Goal: Information Seeking & Learning: Learn about a topic

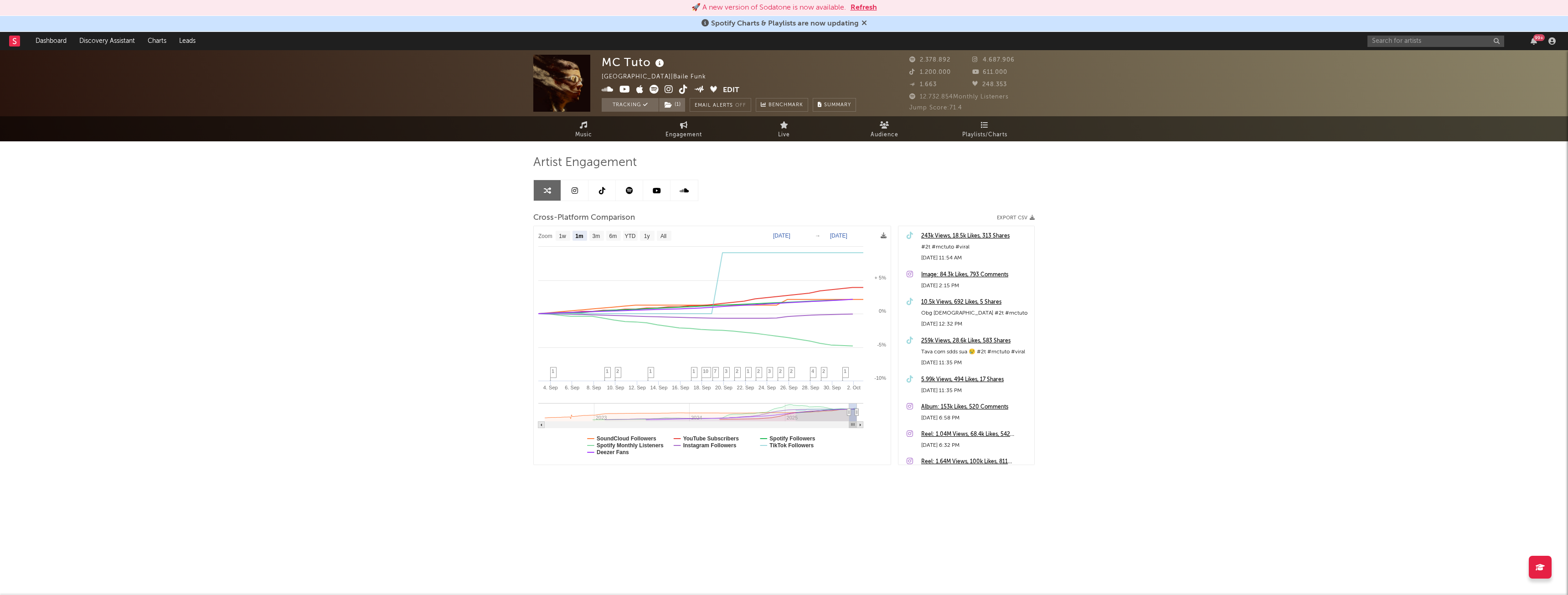
select select "1m"
click at [866, 7] on button "Refresh" at bounding box center [864, 8] width 27 height 11
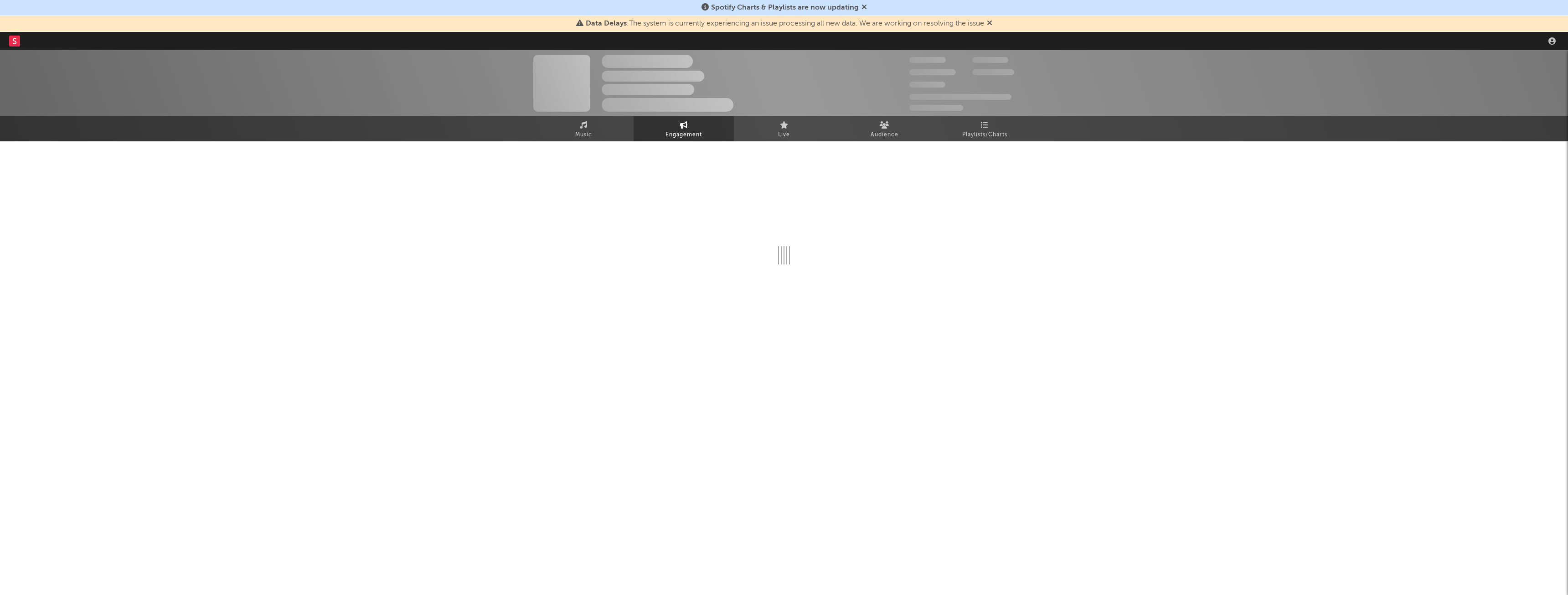
select select "1w"
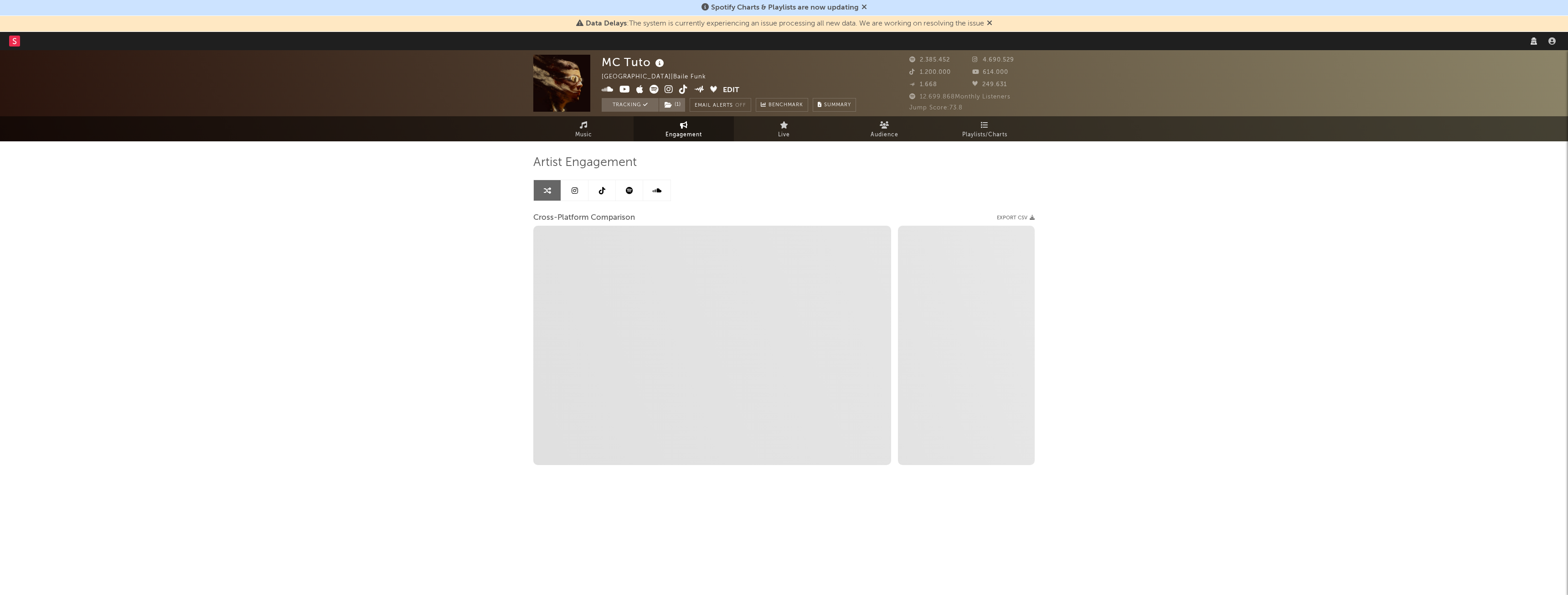
click at [990, 23] on icon at bounding box center [989, 22] width 5 height 7
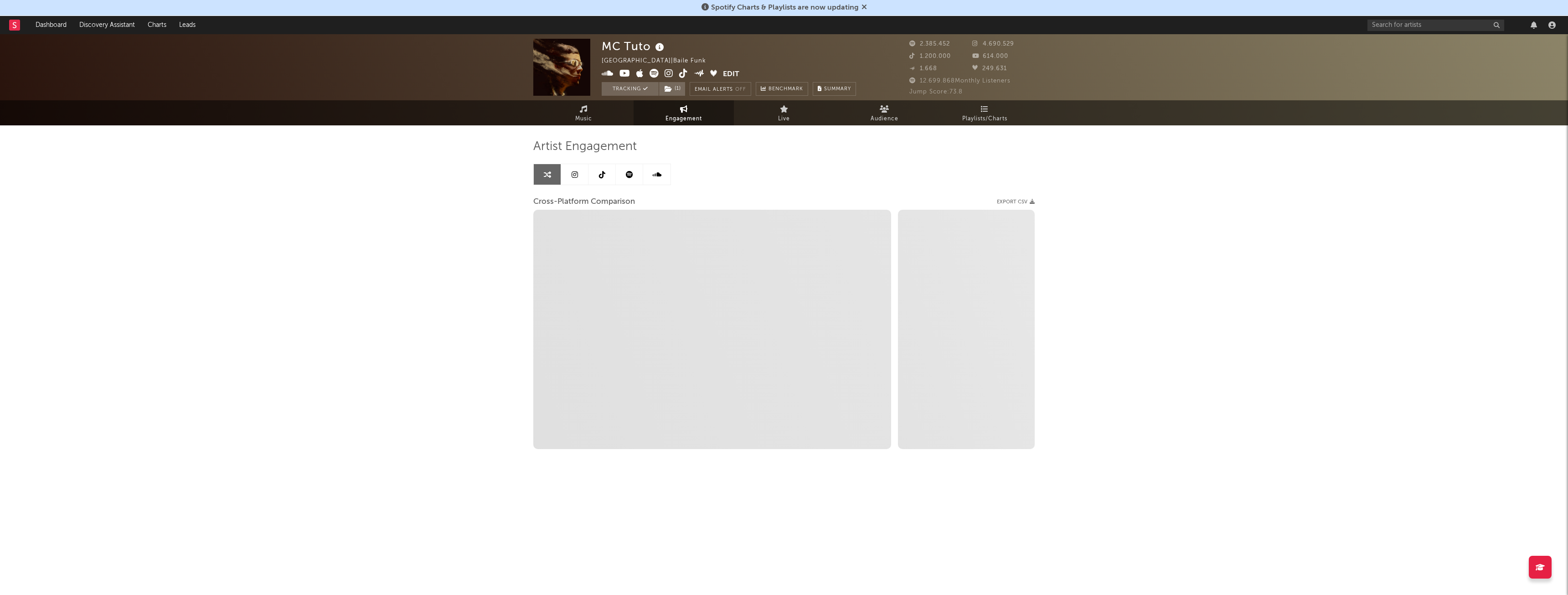
click at [862, 6] on icon at bounding box center [864, 7] width 5 height 7
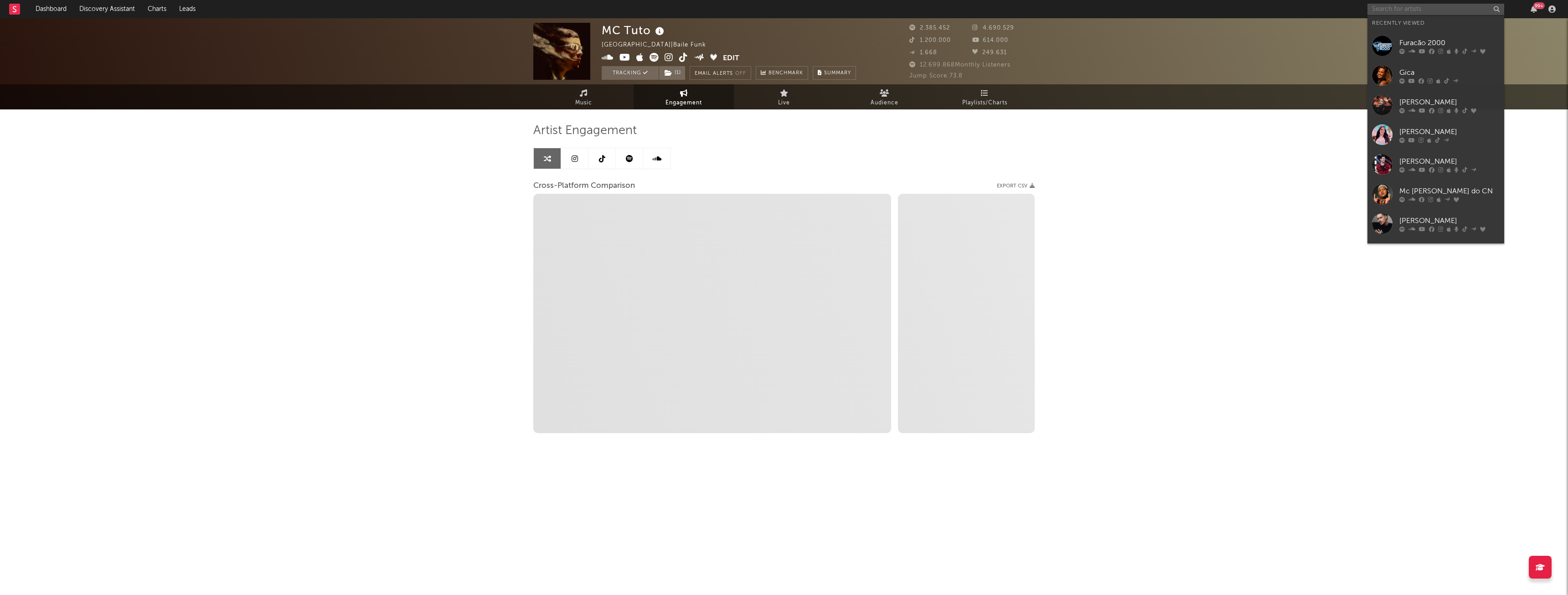
click at [1449, 9] on input "text" at bounding box center [1435, 9] width 136 height 12
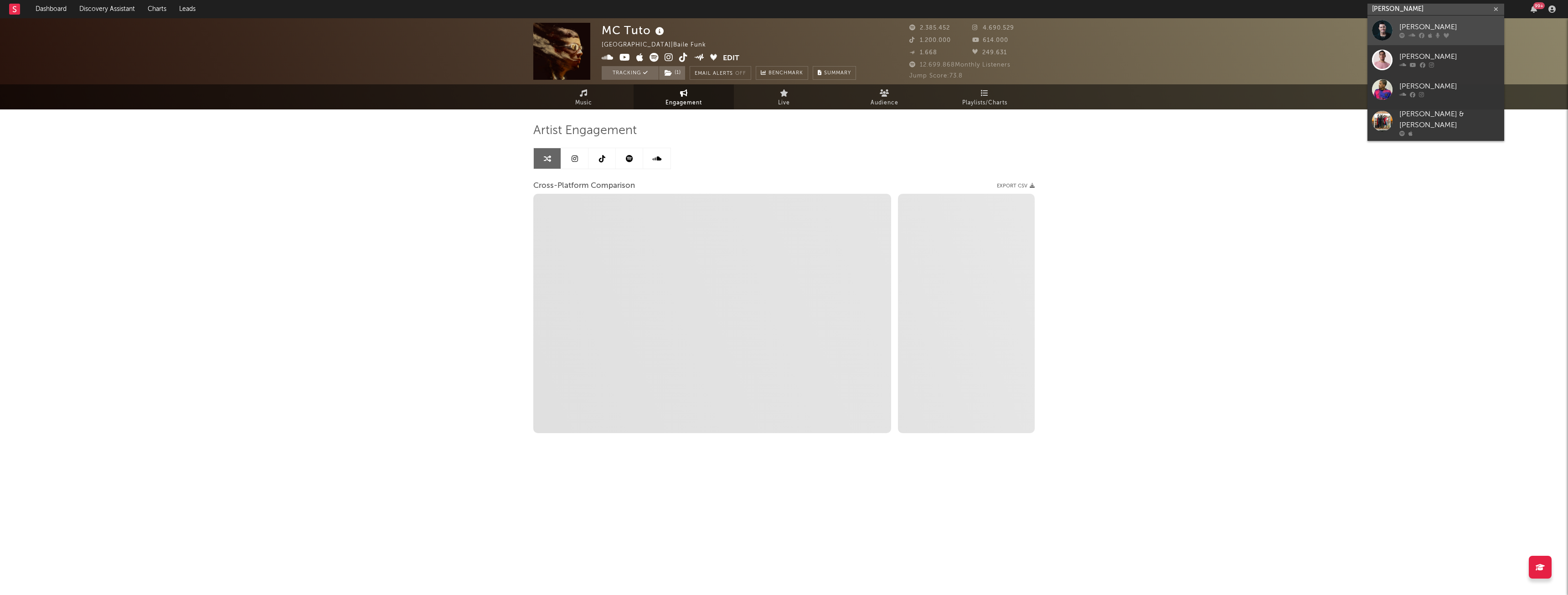
type input "felipe arau"
click at [1437, 29] on div "Felipe Araújo" at bounding box center [1449, 28] width 100 height 11
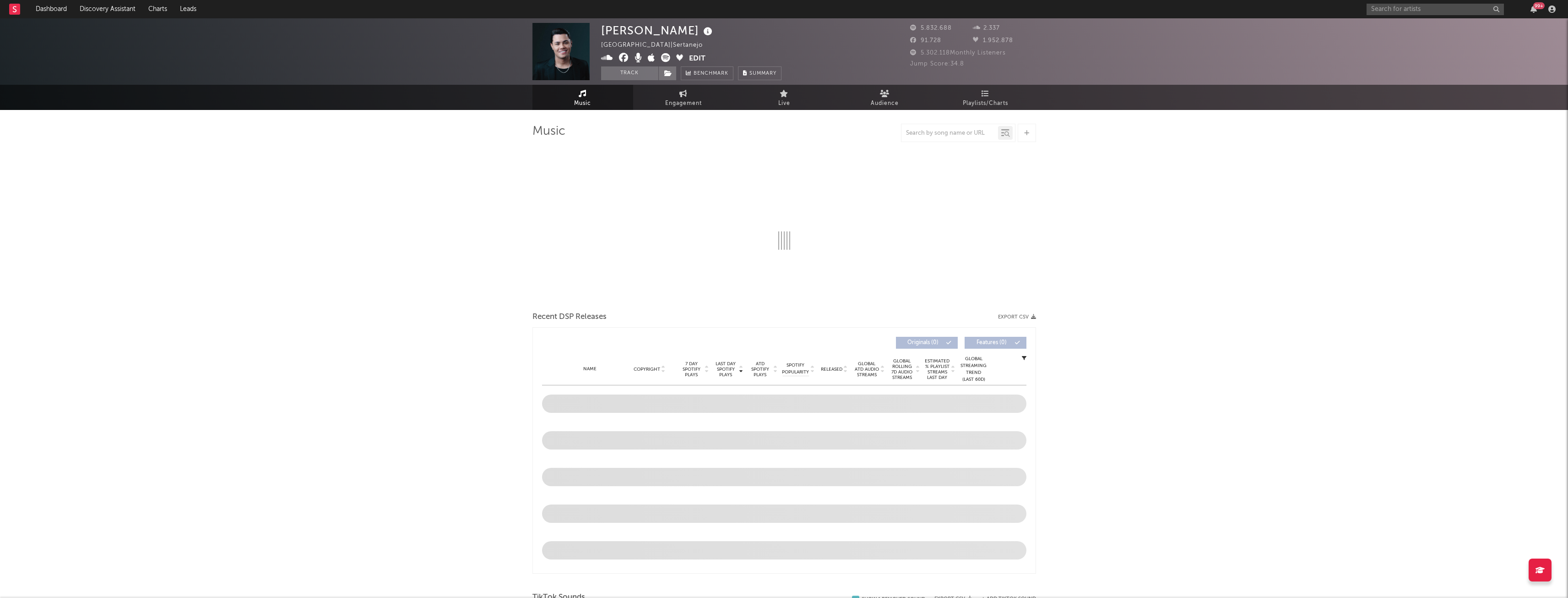
select select "6m"
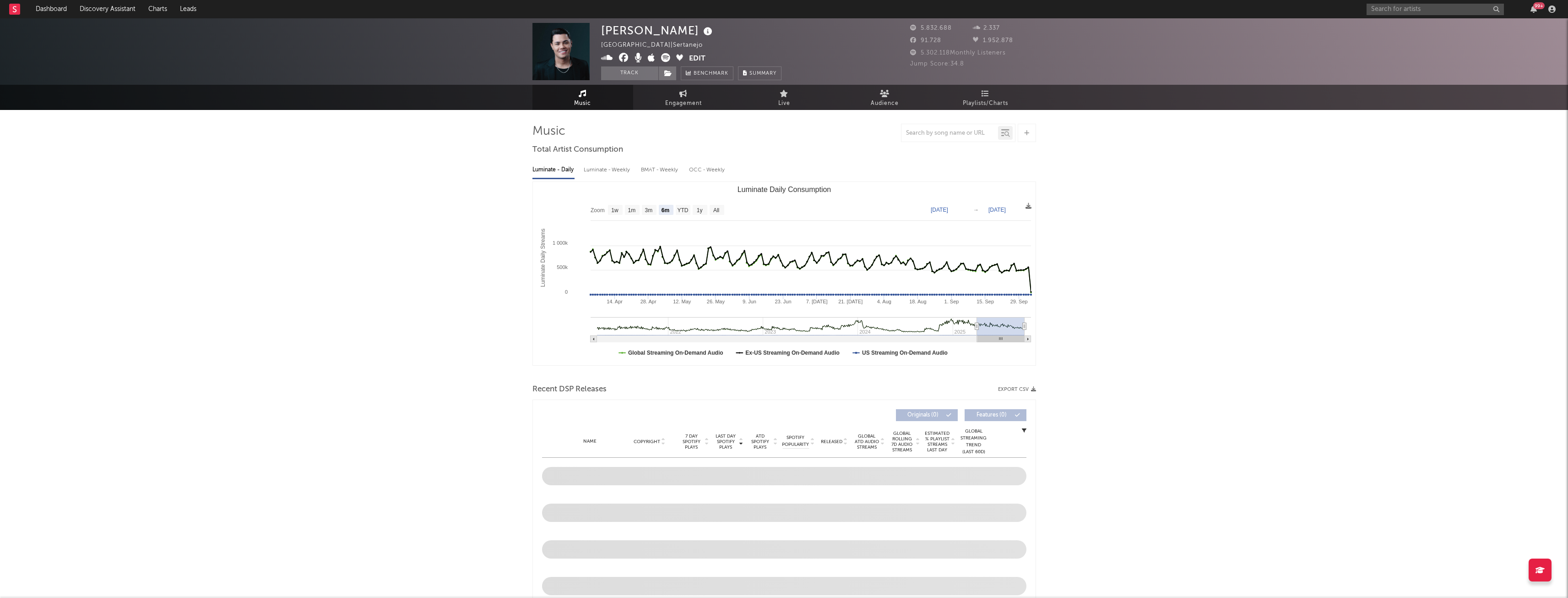
select select "6m"
click at [975, 95] on link "Playlists/Charts" at bounding box center [986, 98] width 100 height 25
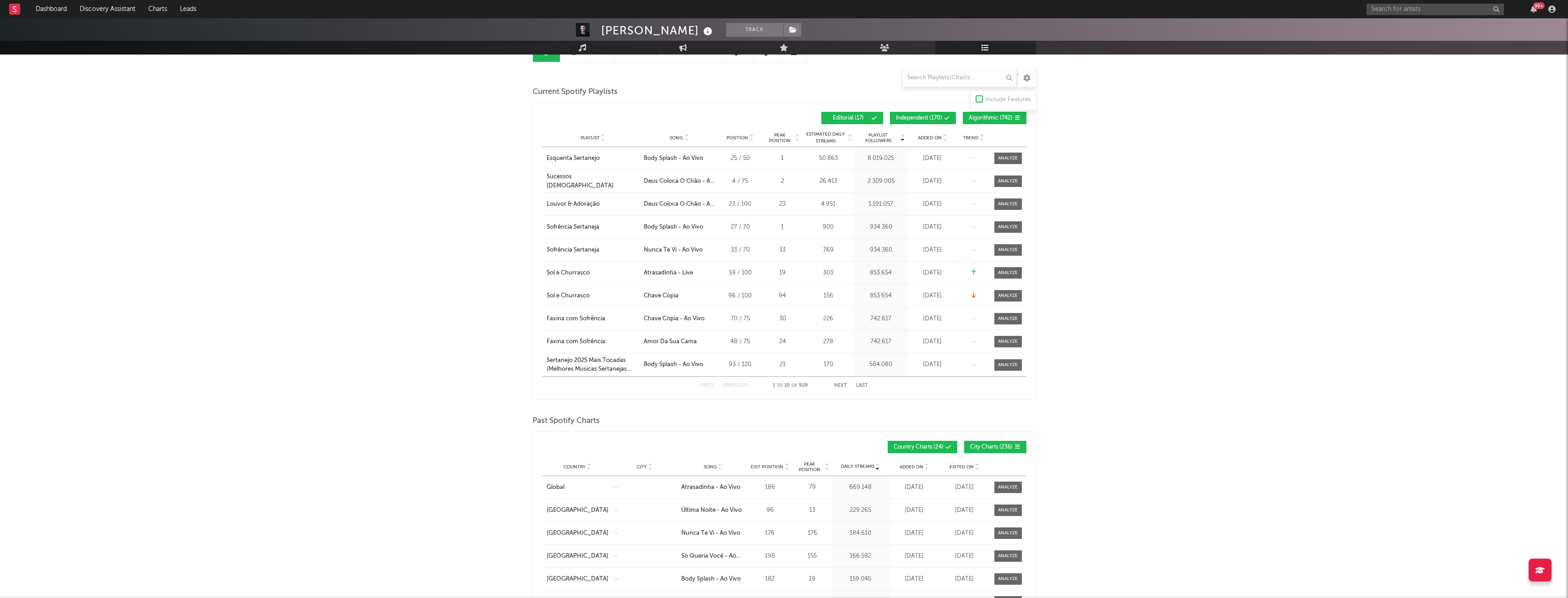
scroll to position [91, 0]
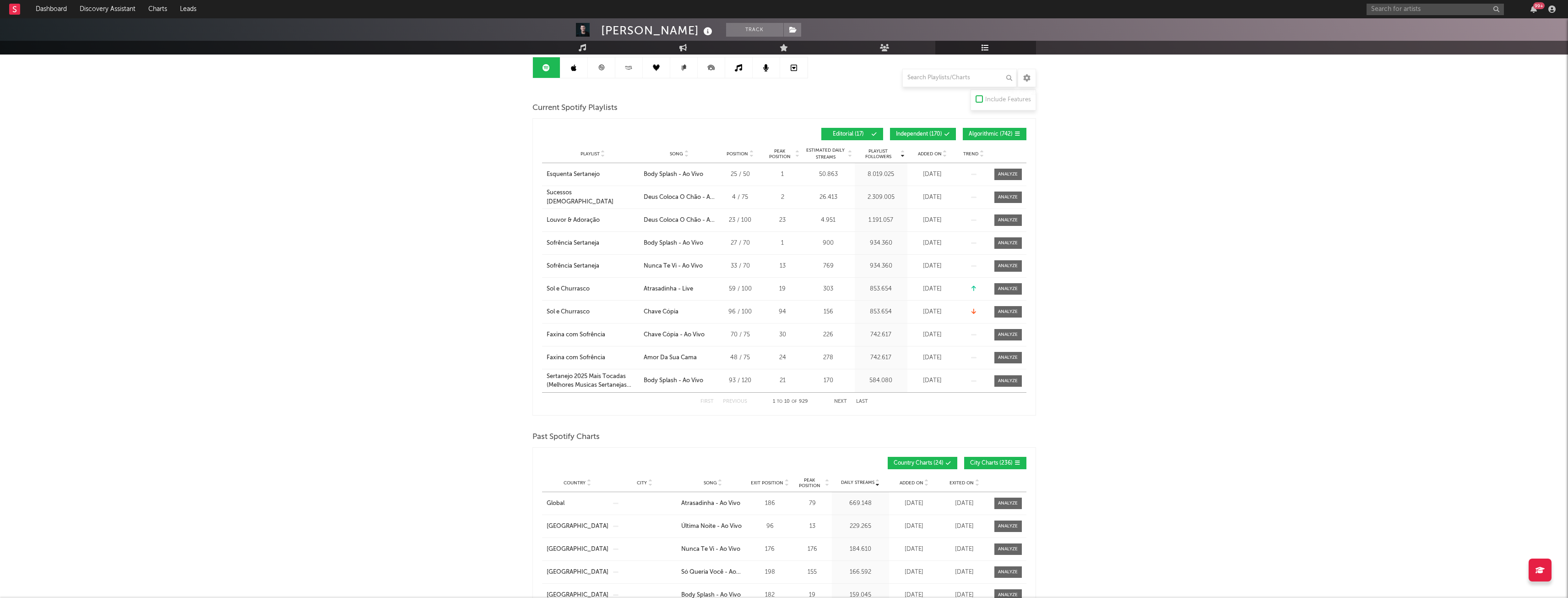
click at [979, 132] on span "Algorithmic ( 742 )" at bounding box center [990, 134] width 44 height 5
click at [922, 132] on span "Independent ( 170 )" at bounding box center [919, 134] width 47 height 5
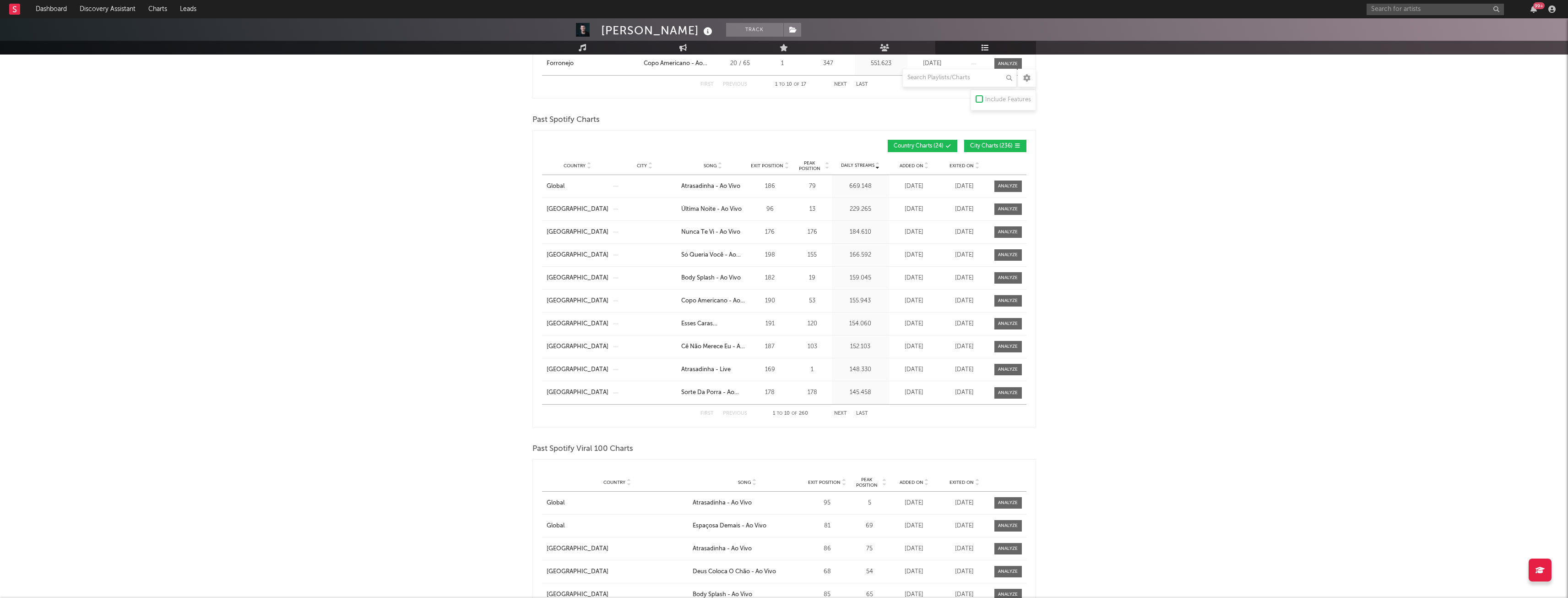
scroll to position [412, 0]
click at [984, 137] on button "City Charts ( 236 )" at bounding box center [995, 143] width 62 height 13
click at [909, 160] on span "Added On" at bounding box center [911, 162] width 24 height 5
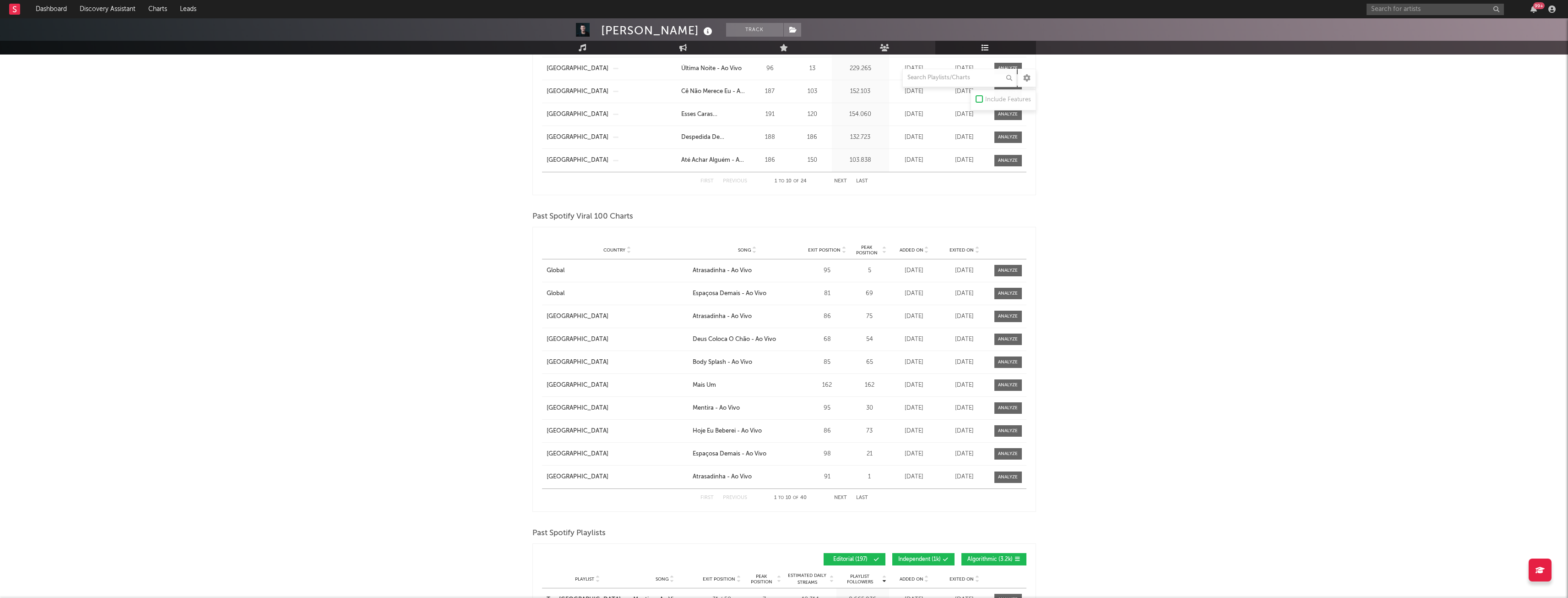
scroll to position [641, 0]
click at [918, 252] on div "Added On" at bounding box center [914, 249] width 46 height 7
click at [915, 250] on span "Added On" at bounding box center [911, 249] width 24 height 5
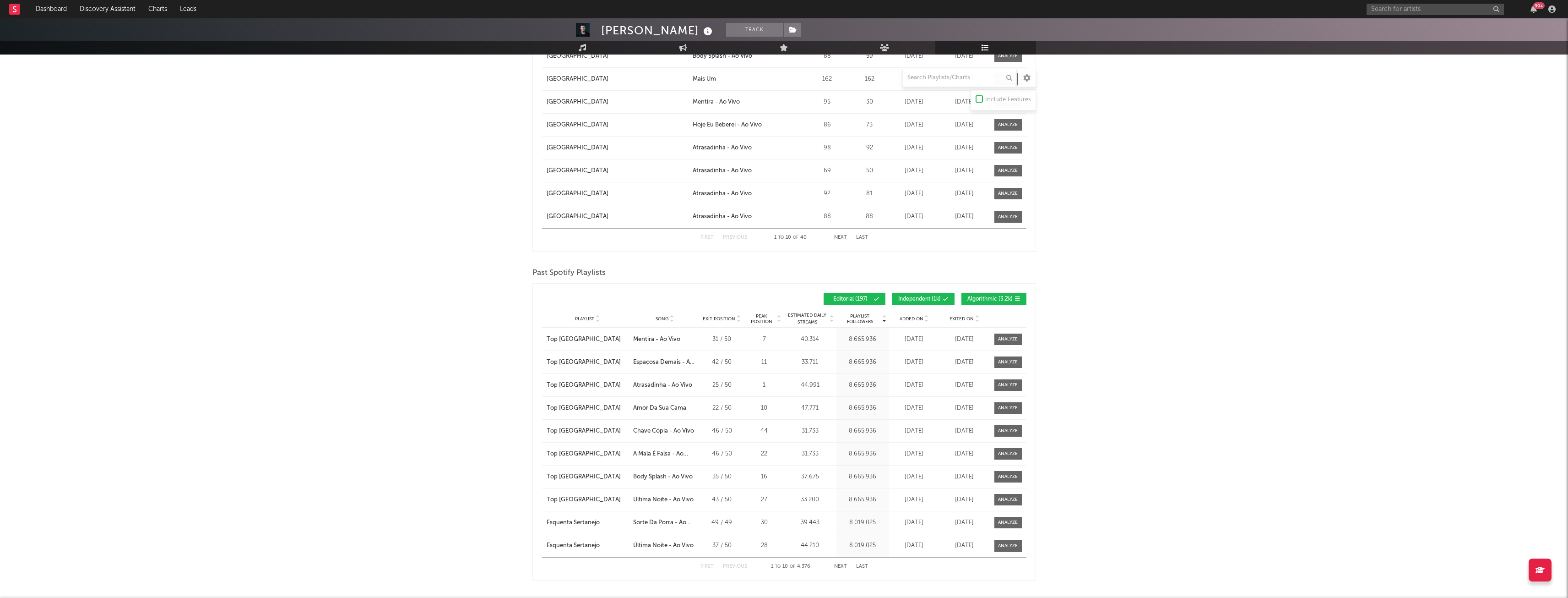
scroll to position [938, 0]
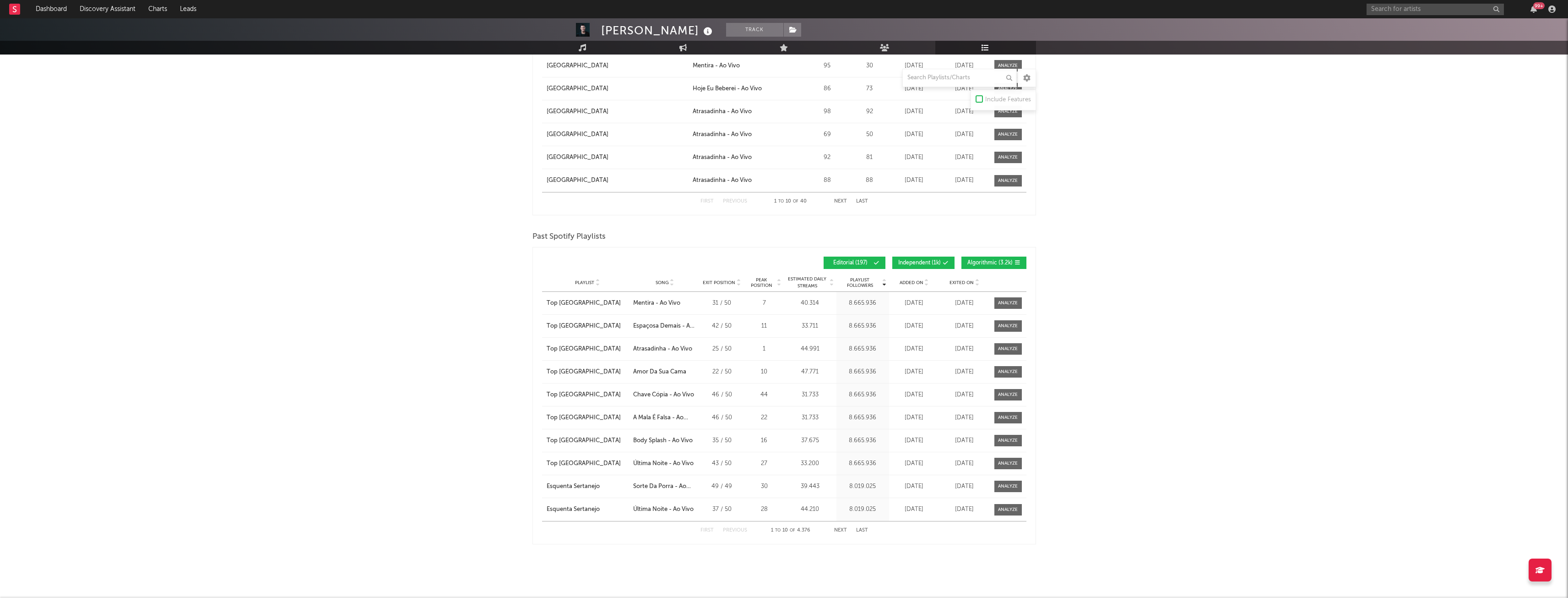
click at [984, 261] on span "Algorithmic ( 3.2k )" at bounding box center [990, 263] width 46 height 5
click at [920, 261] on span "Independent ( 1k )" at bounding box center [920, 263] width 43 height 5
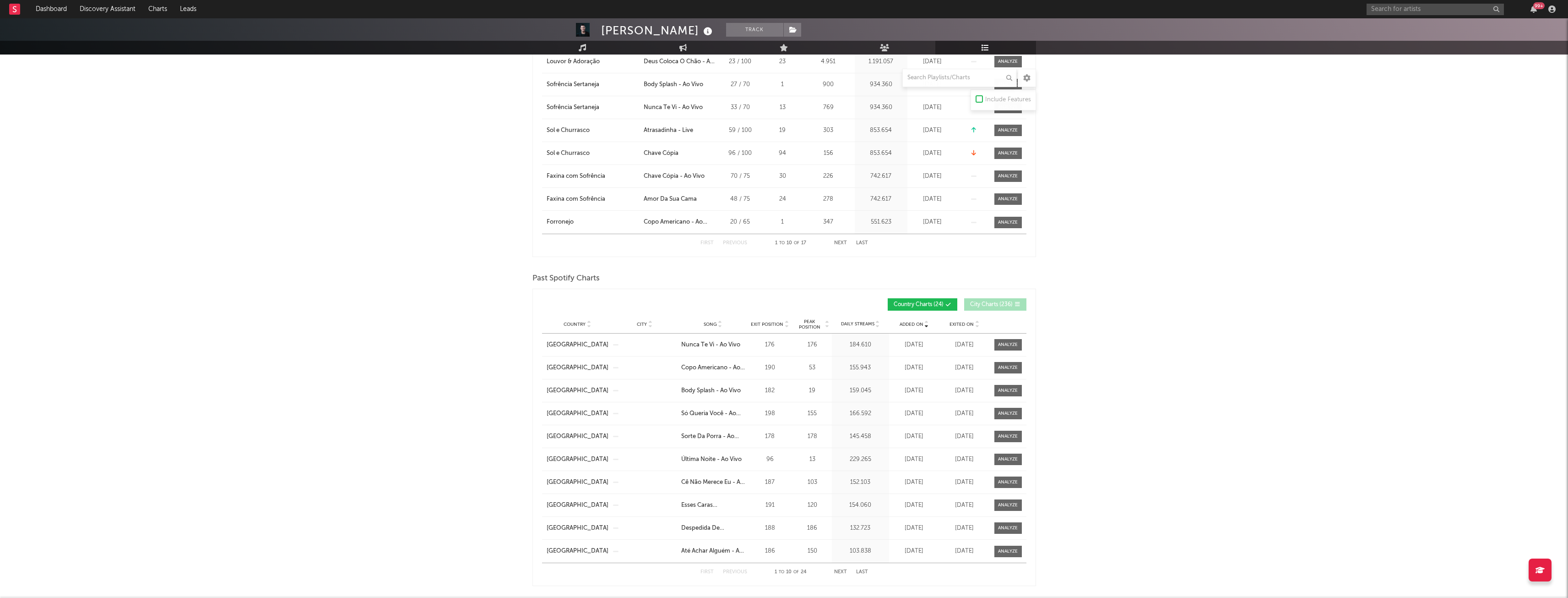
scroll to position [0, 0]
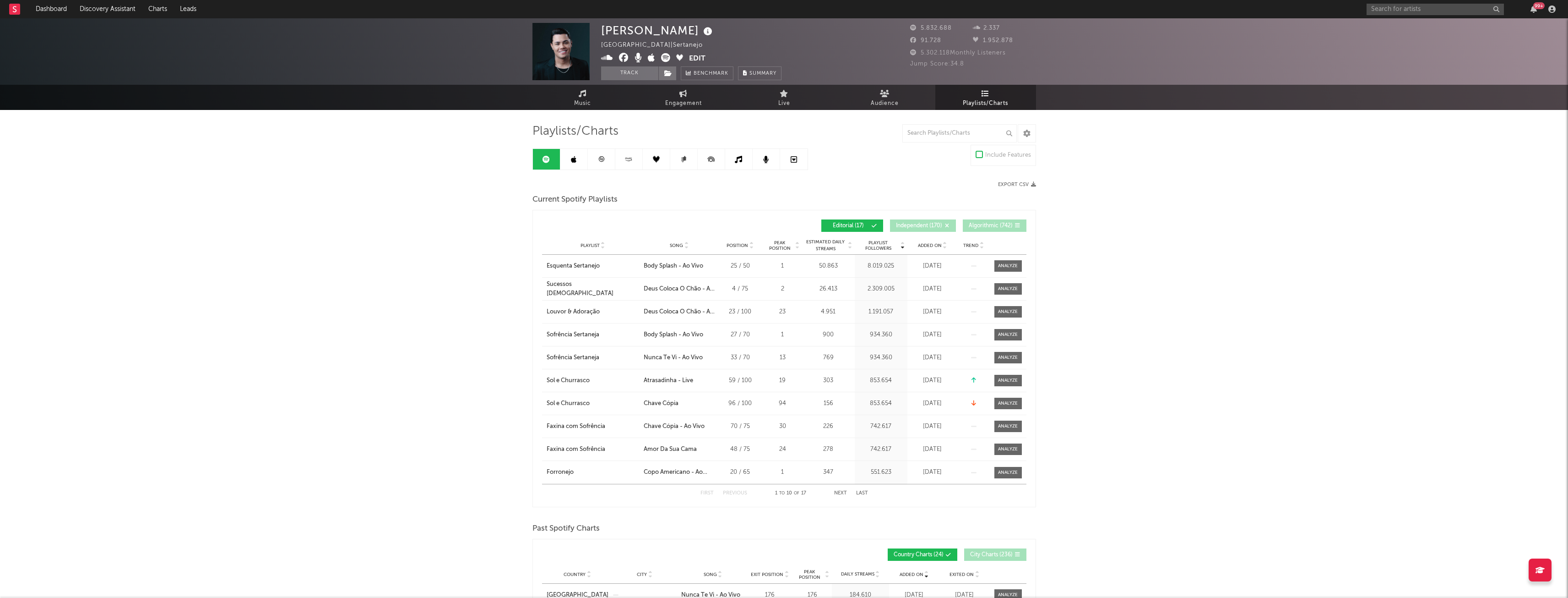
click at [213, 6] on nav "Dashboard Discovery Assistant Charts Leads 99 +" at bounding box center [784, 9] width 1568 height 18
